Goal: Task Accomplishment & Management: Use online tool/utility

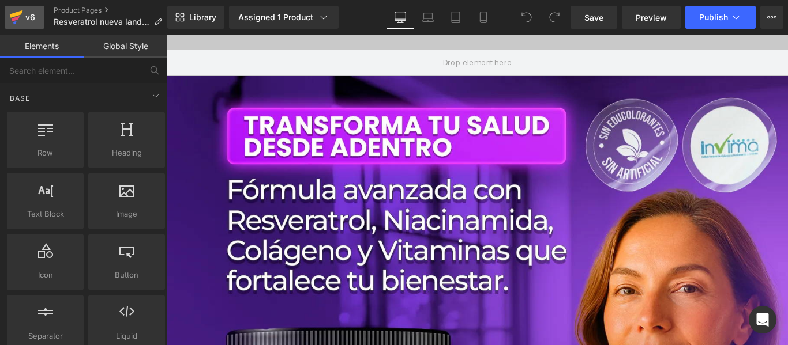
click at [24, 22] on div "v6" at bounding box center [30, 17] width 14 height 15
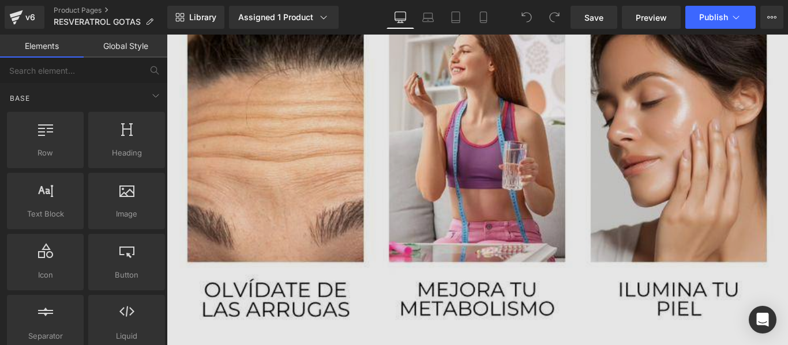
scroll to position [2595, 0]
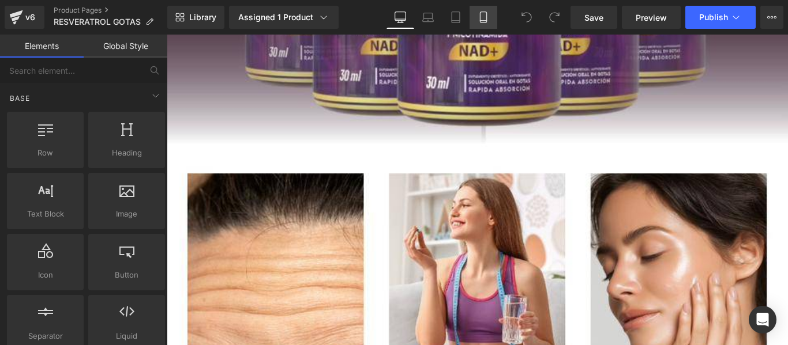
click at [482, 16] on icon at bounding box center [483, 18] width 12 height 12
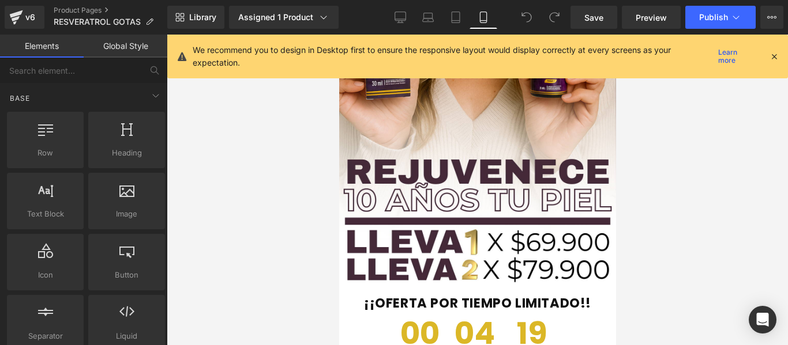
scroll to position [60, 0]
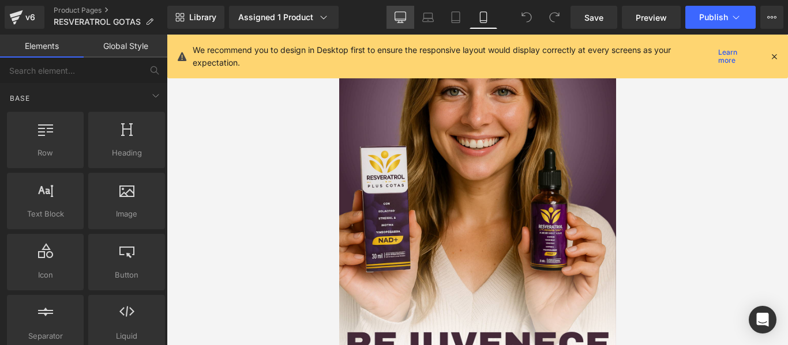
click at [405, 20] on icon at bounding box center [400, 18] width 12 height 12
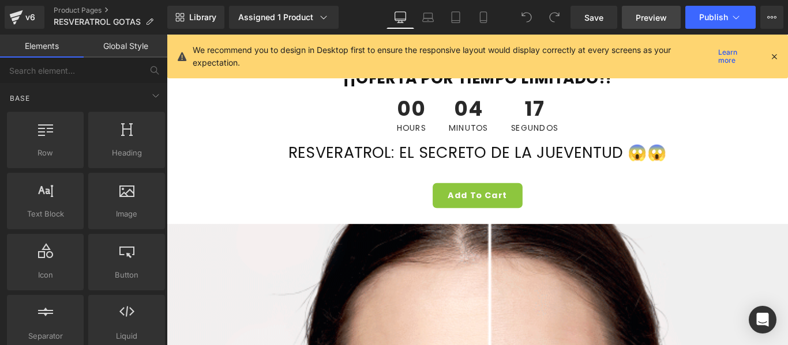
scroll to position [1225, 0]
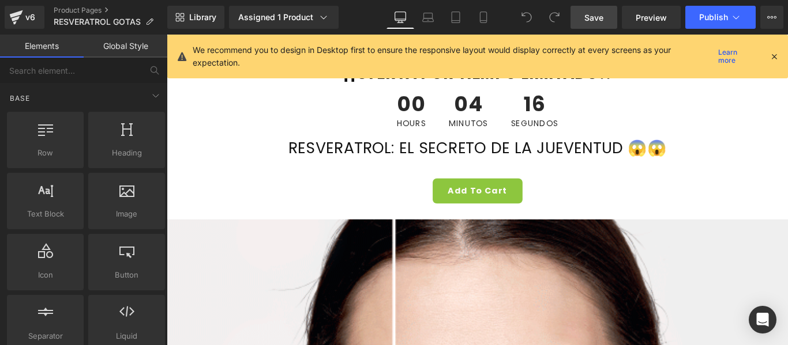
click at [594, 22] on span "Save" at bounding box center [593, 18] width 19 height 12
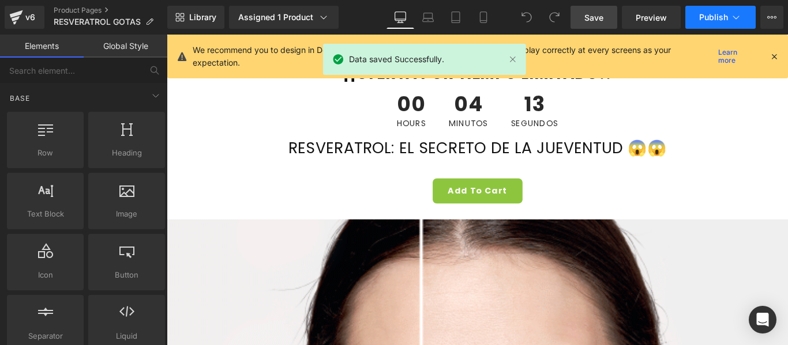
click at [732, 18] on icon at bounding box center [736, 18] width 12 height 12
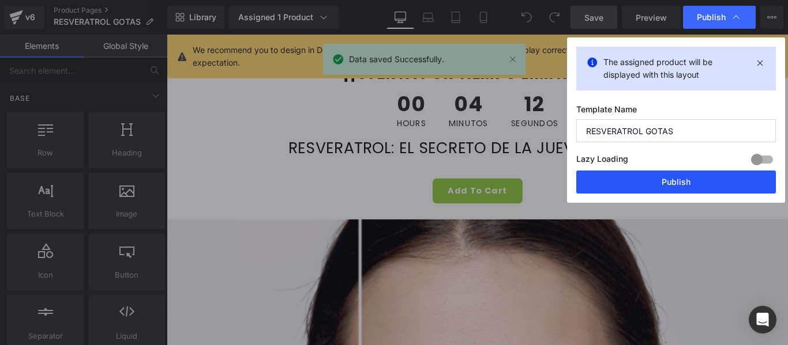
drag, startPoint x: 698, startPoint y: 180, endPoint x: 597, endPoint y: 163, distance: 102.9
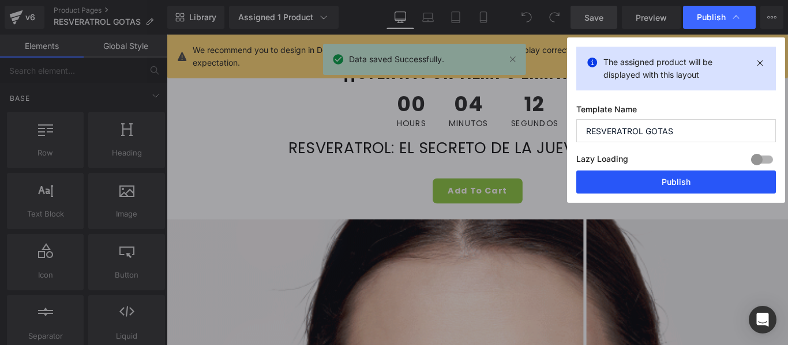
click at [698, 180] on button "Publish" at bounding box center [676, 182] width 200 height 23
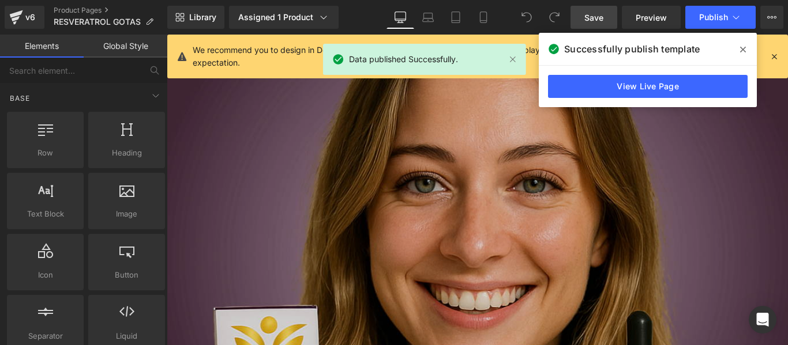
scroll to position [0, 0]
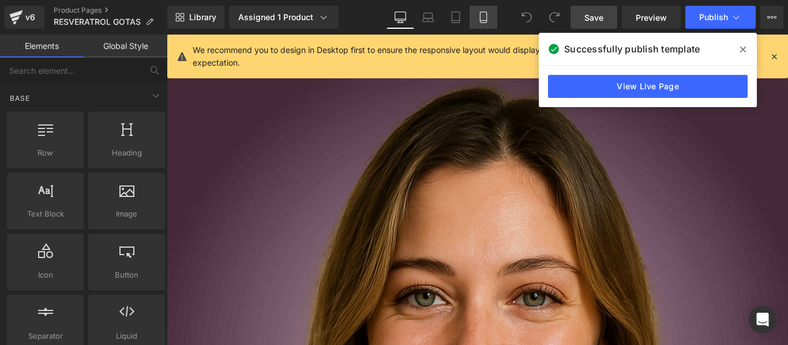
click at [495, 24] on link "Mobile" at bounding box center [483, 17] width 28 height 23
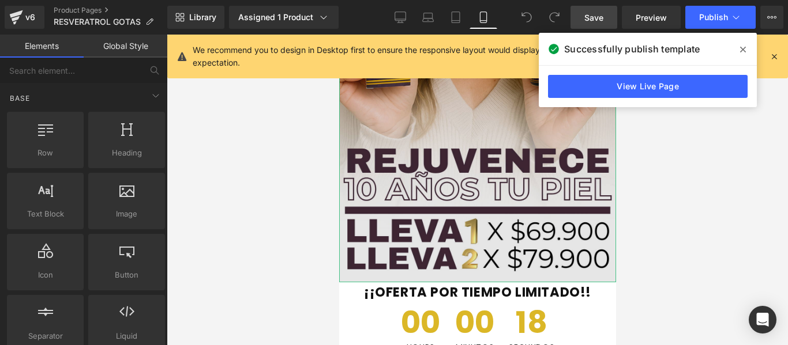
scroll to position [173, 0]
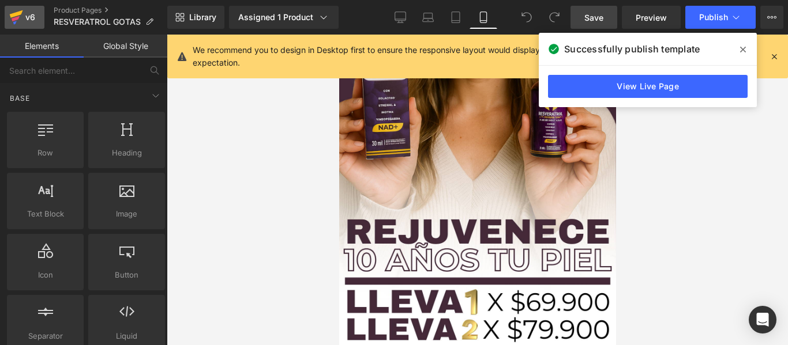
click at [13, 14] on icon at bounding box center [16, 13] width 13 height 7
